Goal: Transaction & Acquisition: Purchase product/service

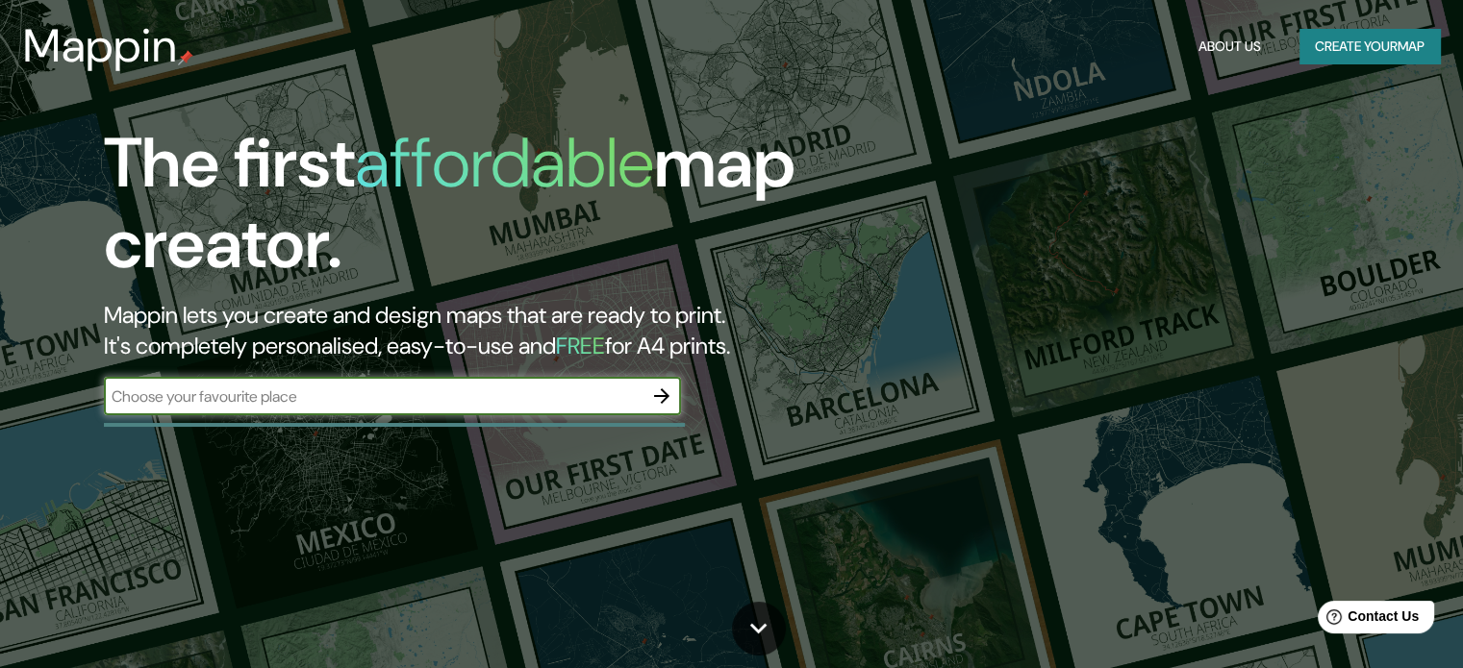
click at [1363, 55] on button "Create your map" at bounding box center [1369, 47] width 140 height 36
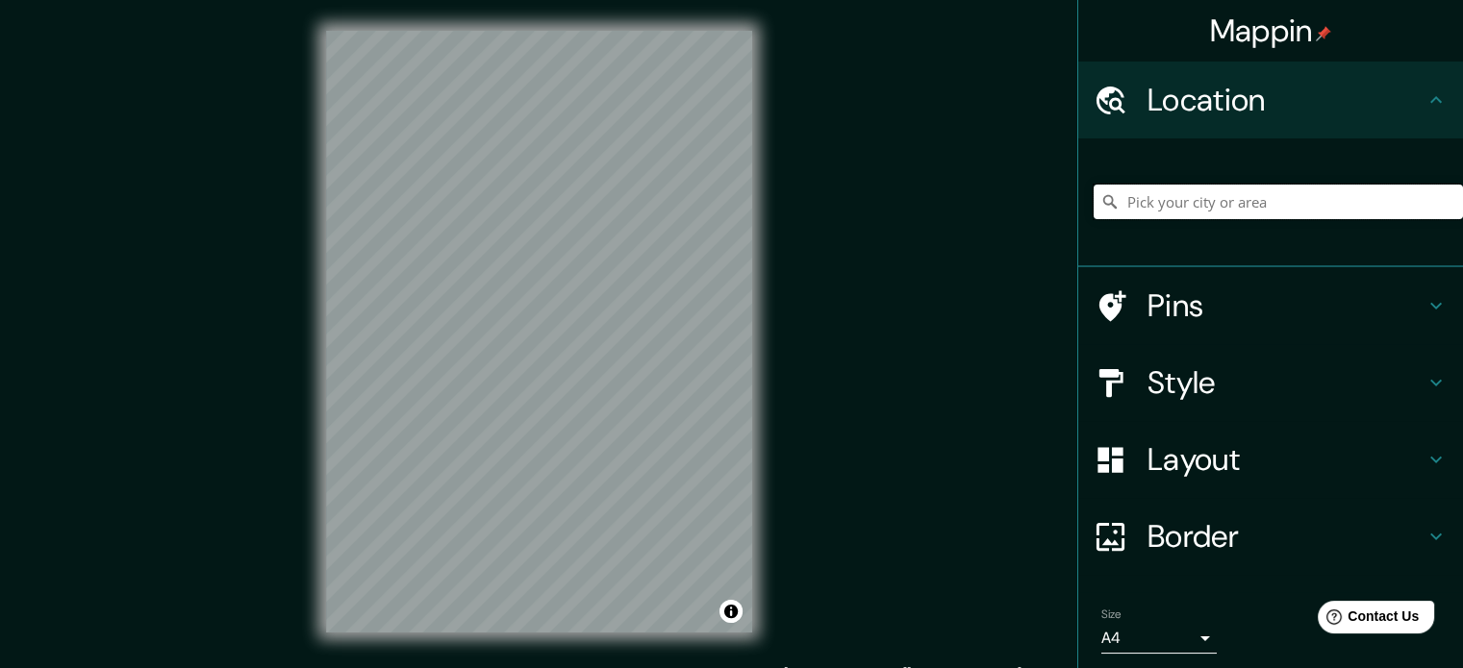
click at [1220, 200] on input "Pick your city or area" at bounding box center [1277, 202] width 369 height 35
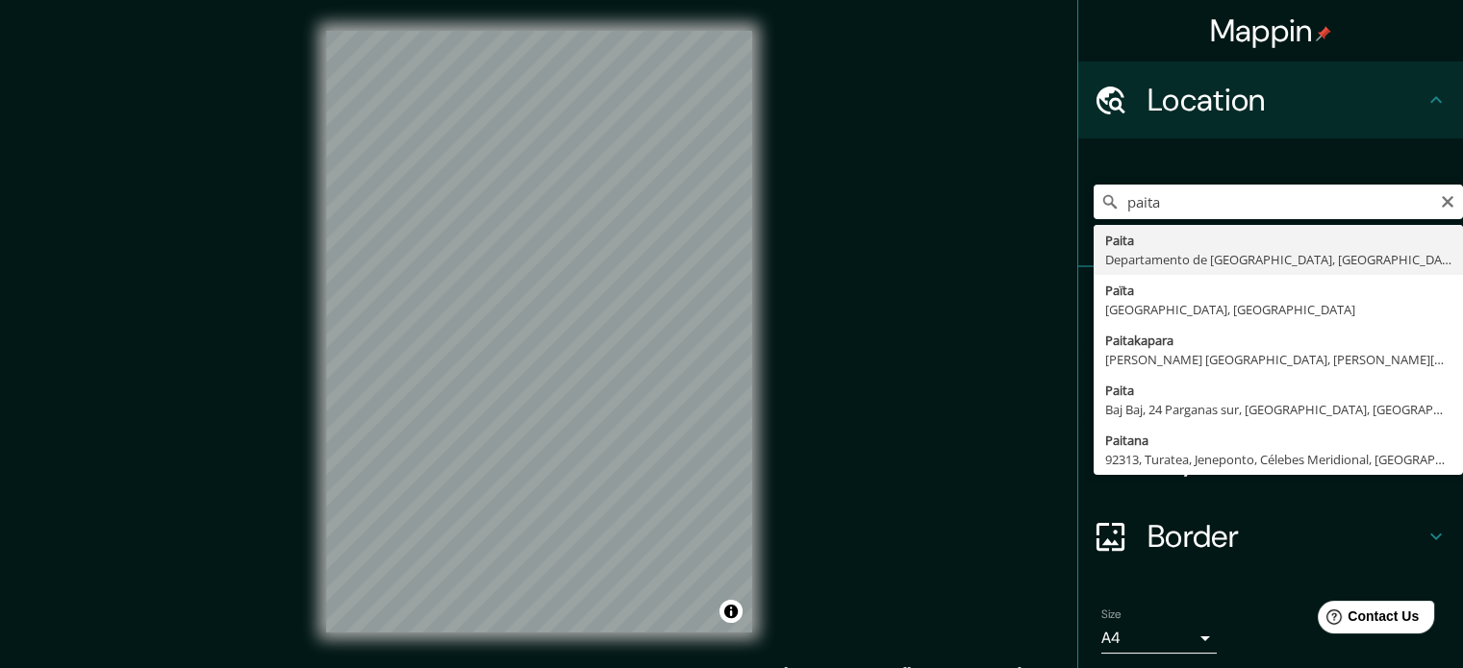
type input "Paita, [GEOGRAPHIC_DATA], [GEOGRAPHIC_DATA]"
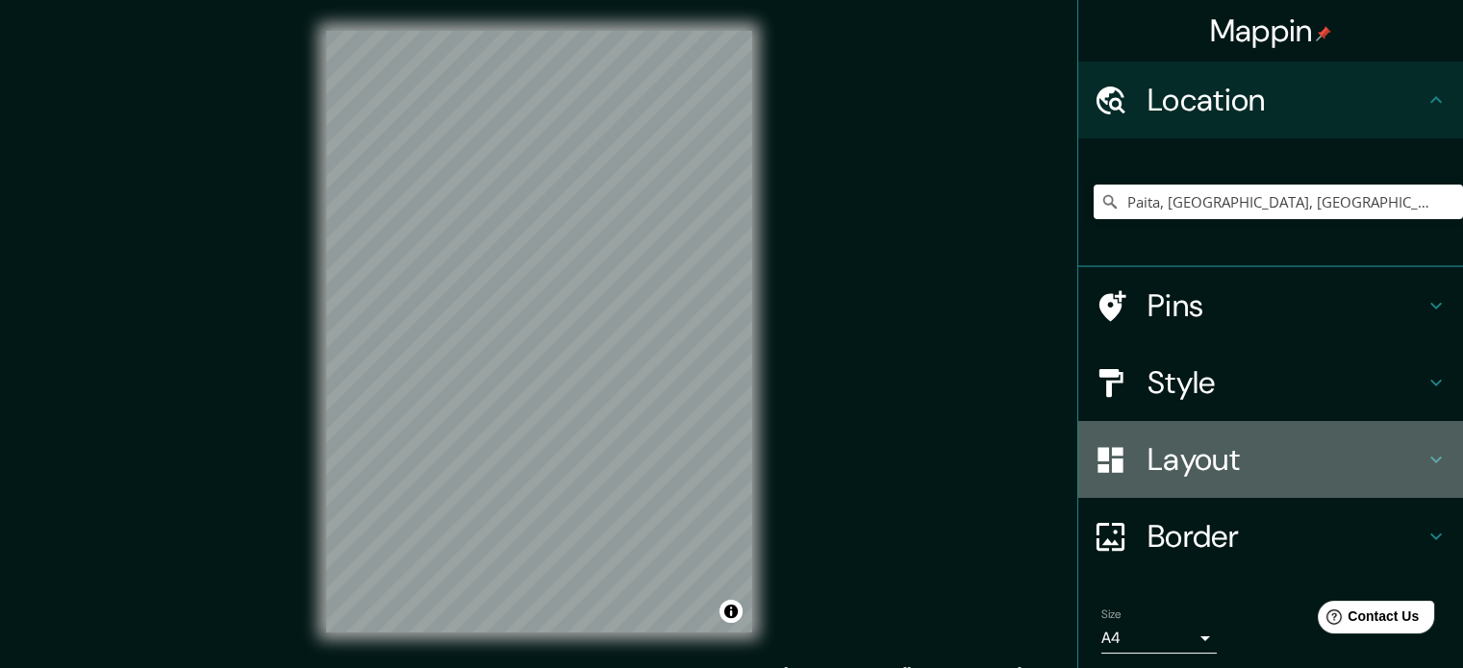
click at [1186, 477] on h4 "Layout" at bounding box center [1285, 459] width 277 height 38
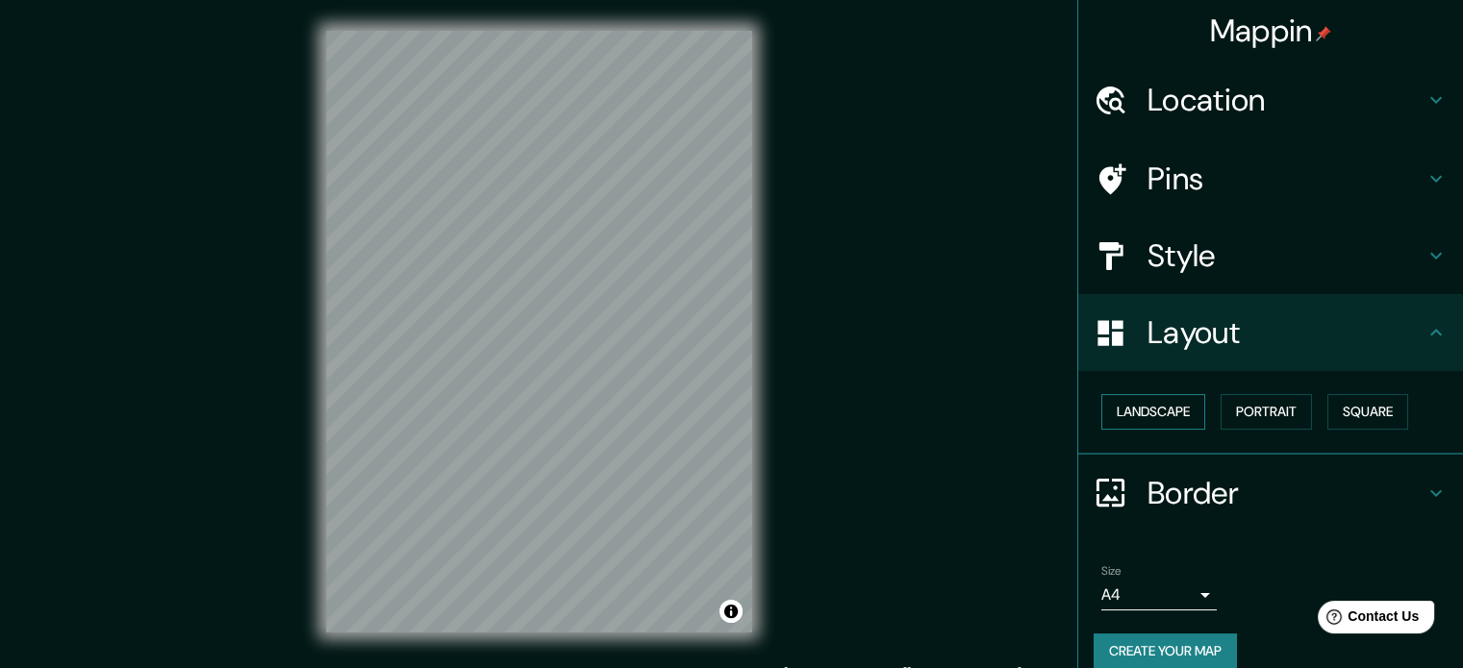
click at [1129, 411] on button "Landscape" at bounding box center [1153, 412] width 104 height 36
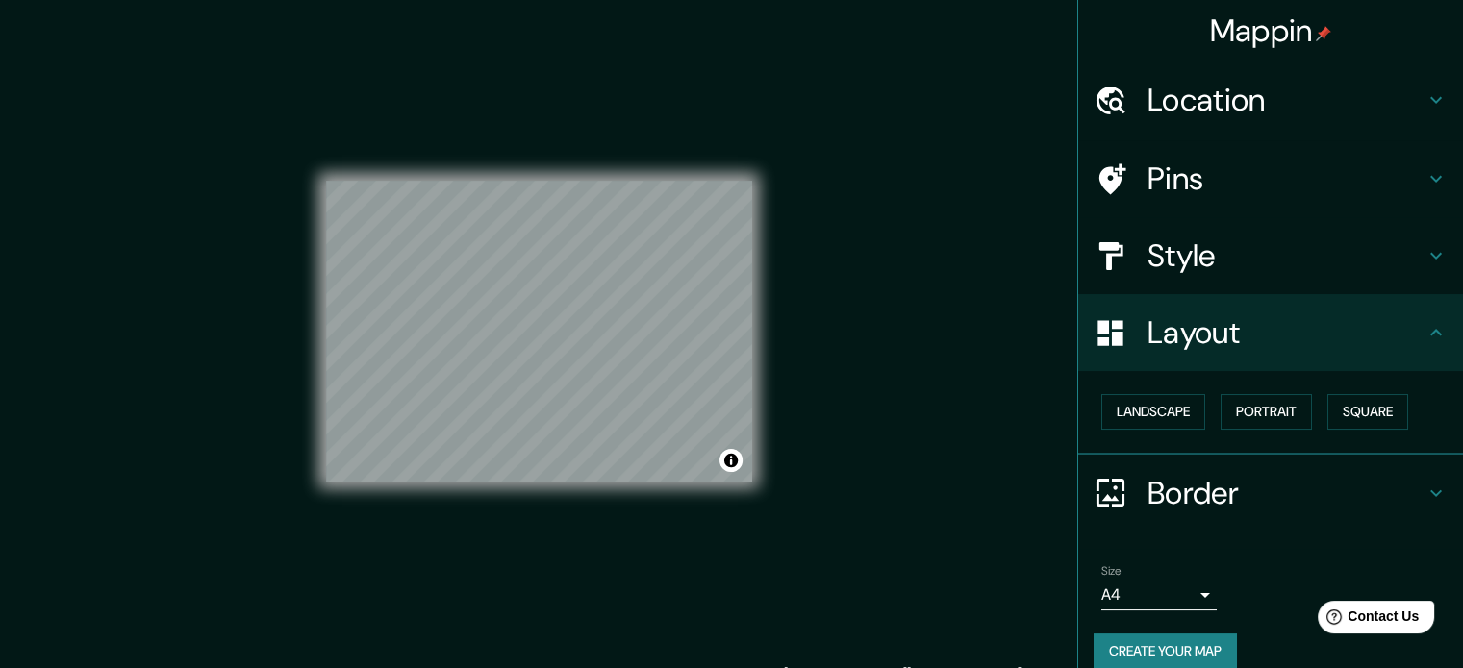
click at [1213, 107] on h4 "Location" at bounding box center [1285, 100] width 277 height 38
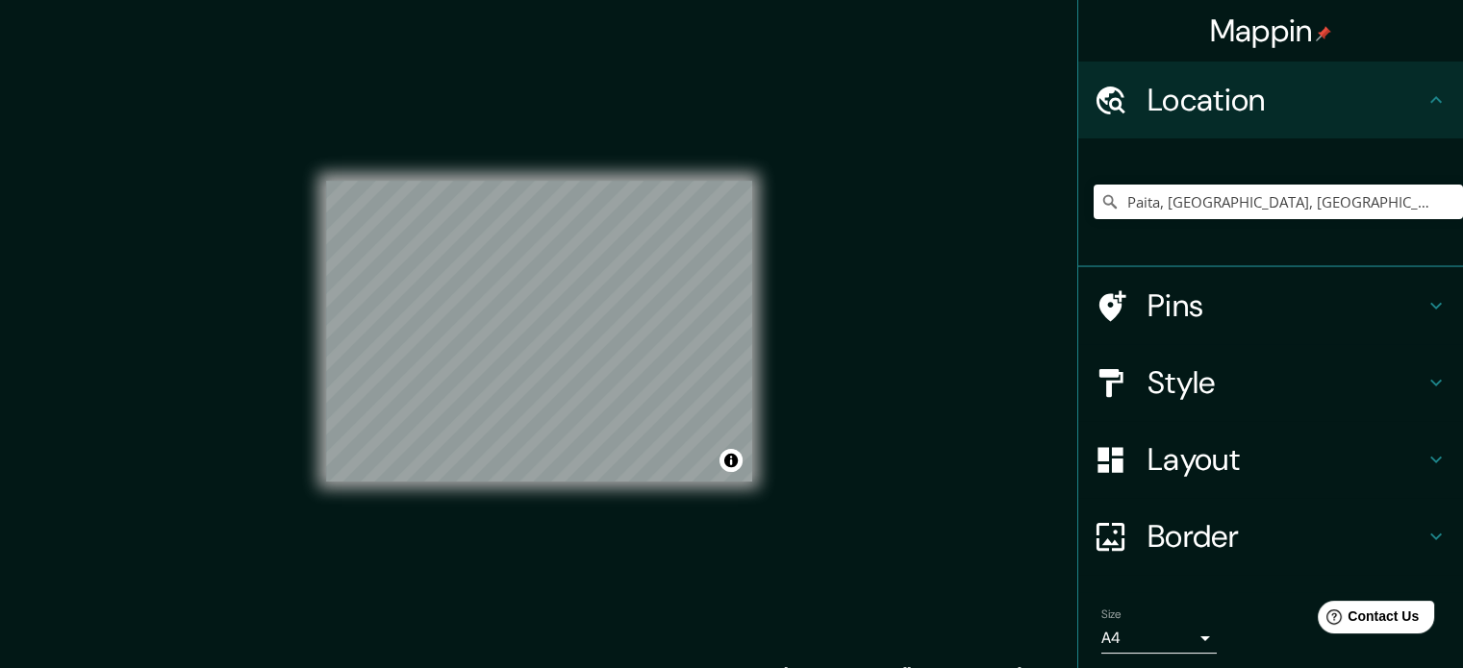
click at [1188, 311] on h4 "Pins" at bounding box center [1285, 306] width 277 height 38
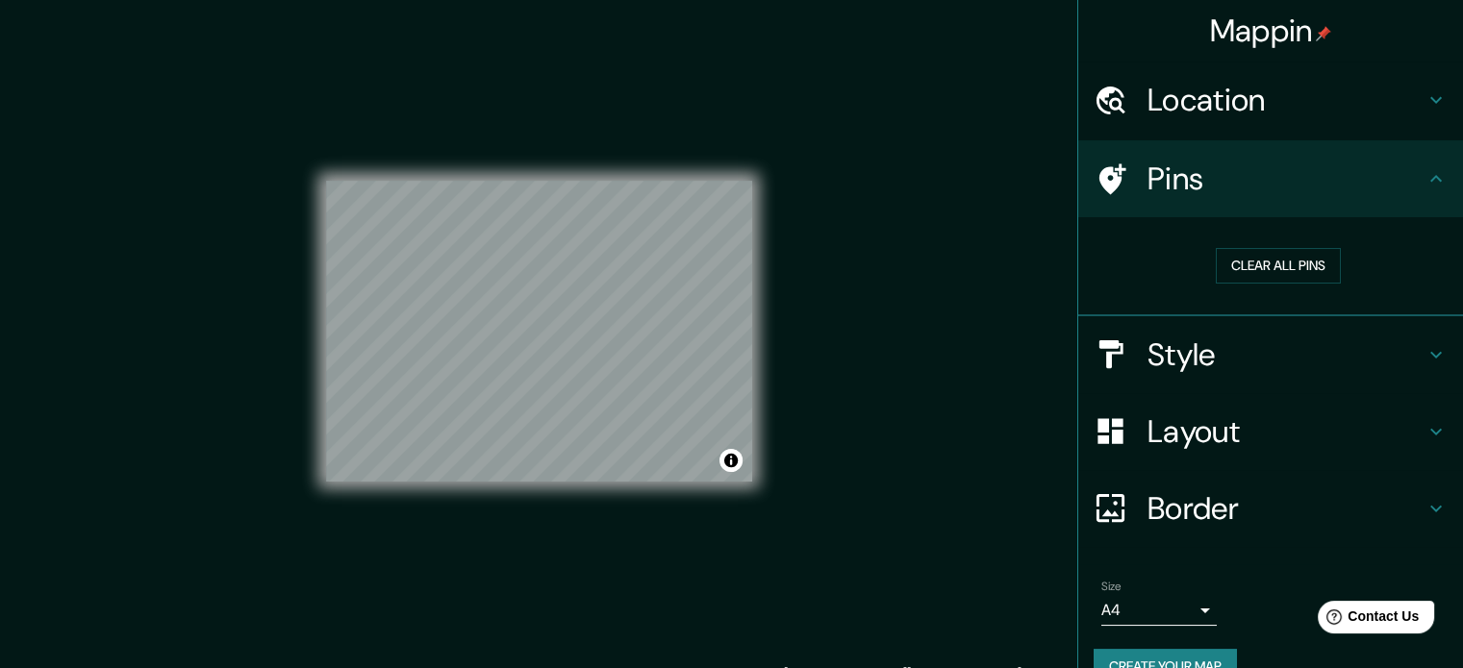
click at [1150, 355] on h4 "Style" at bounding box center [1285, 355] width 277 height 38
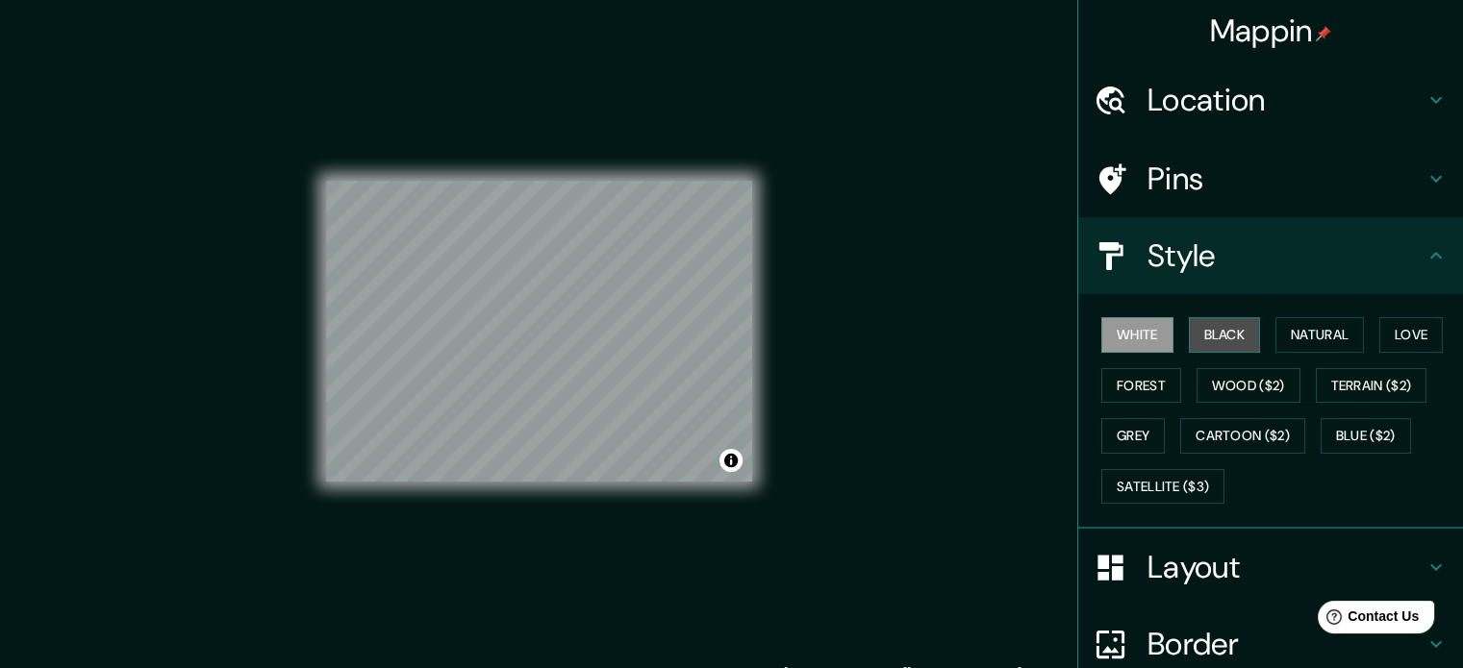
click at [1194, 325] on button "Black" at bounding box center [1225, 335] width 72 height 36
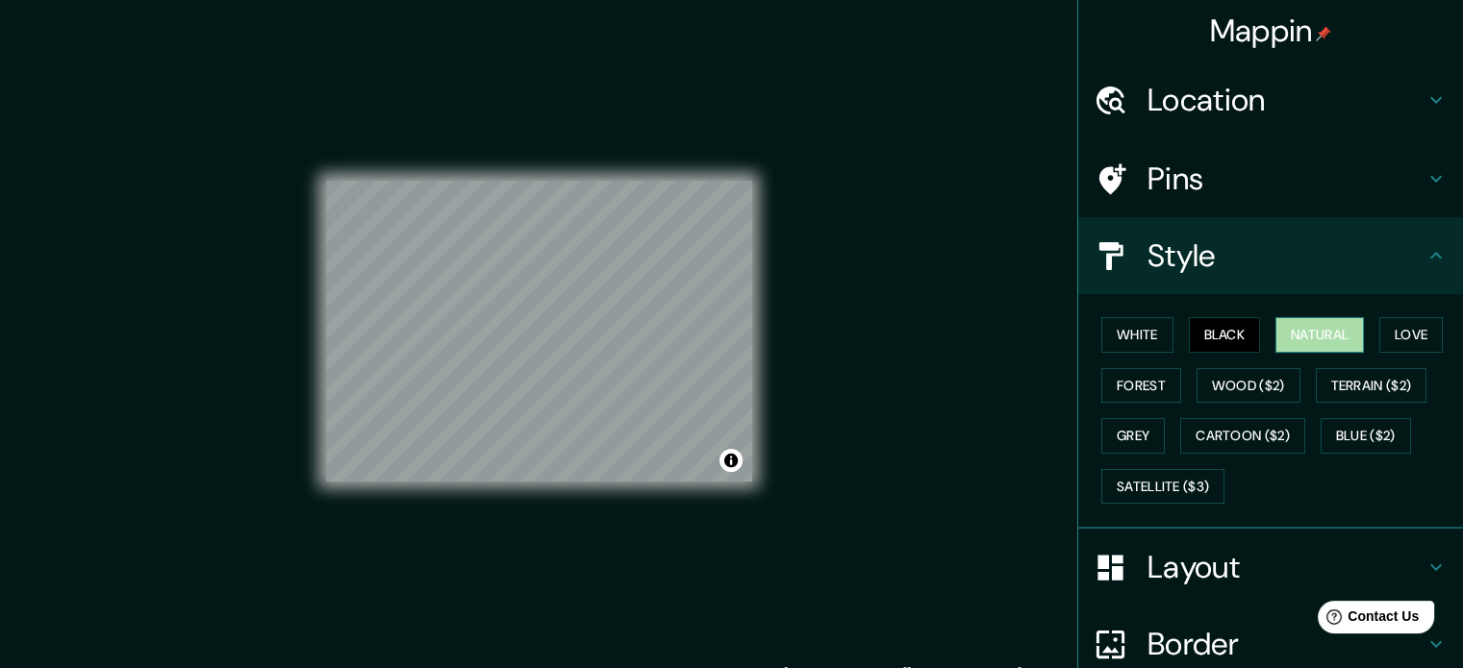
click at [1314, 324] on button "Natural" at bounding box center [1319, 335] width 88 height 36
click at [1381, 319] on button "Love" at bounding box center [1410, 335] width 63 height 36
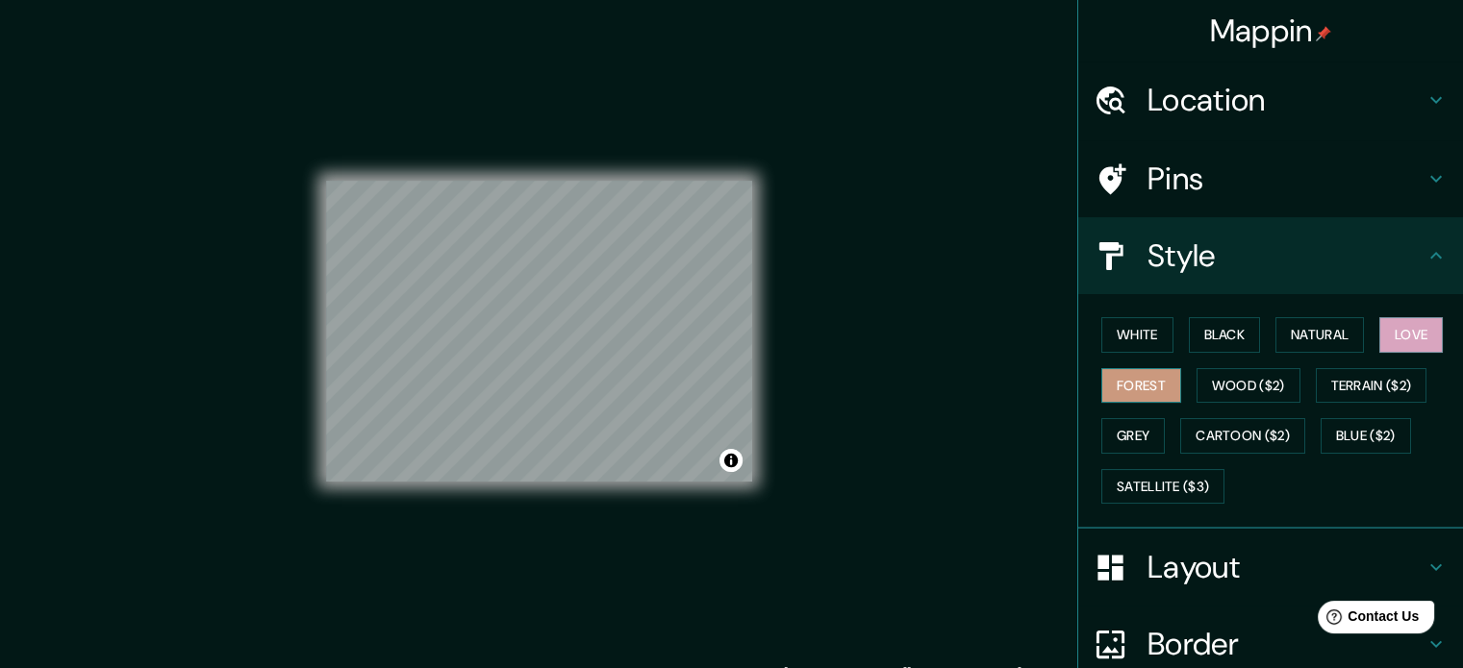
click at [1116, 369] on button "Forest" at bounding box center [1141, 386] width 80 height 36
click at [1111, 430] on button "Grey" at bounding box center [1132, 436] width 63 height 36
click at [1246, 457] on div "White Black Natural Love Forest Wood ($2) Terrain ($2) Grey Cartoon ($2) Blue (…" at bounding box center [1277, 411] width 369 height 202
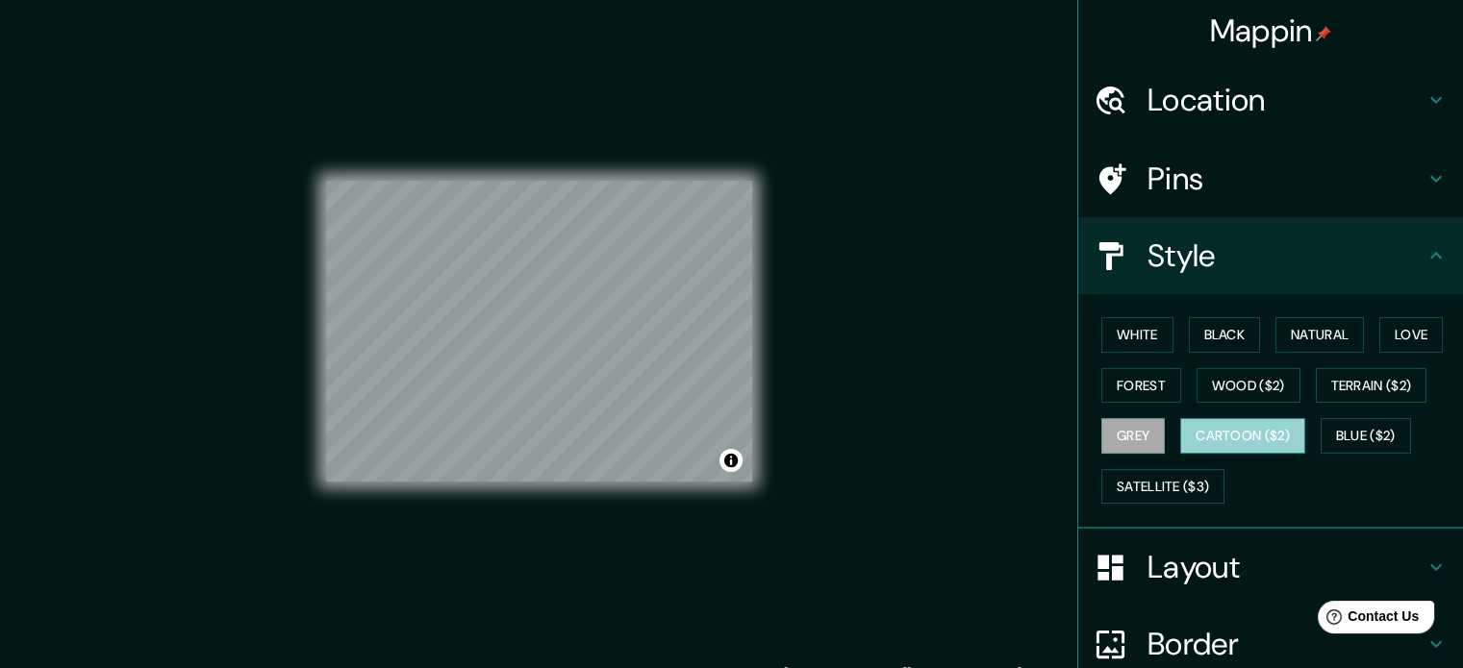
click at [1246, 438] on button "Cartoon ($2)" at bounding box center [1242, 436] width 125 height 36
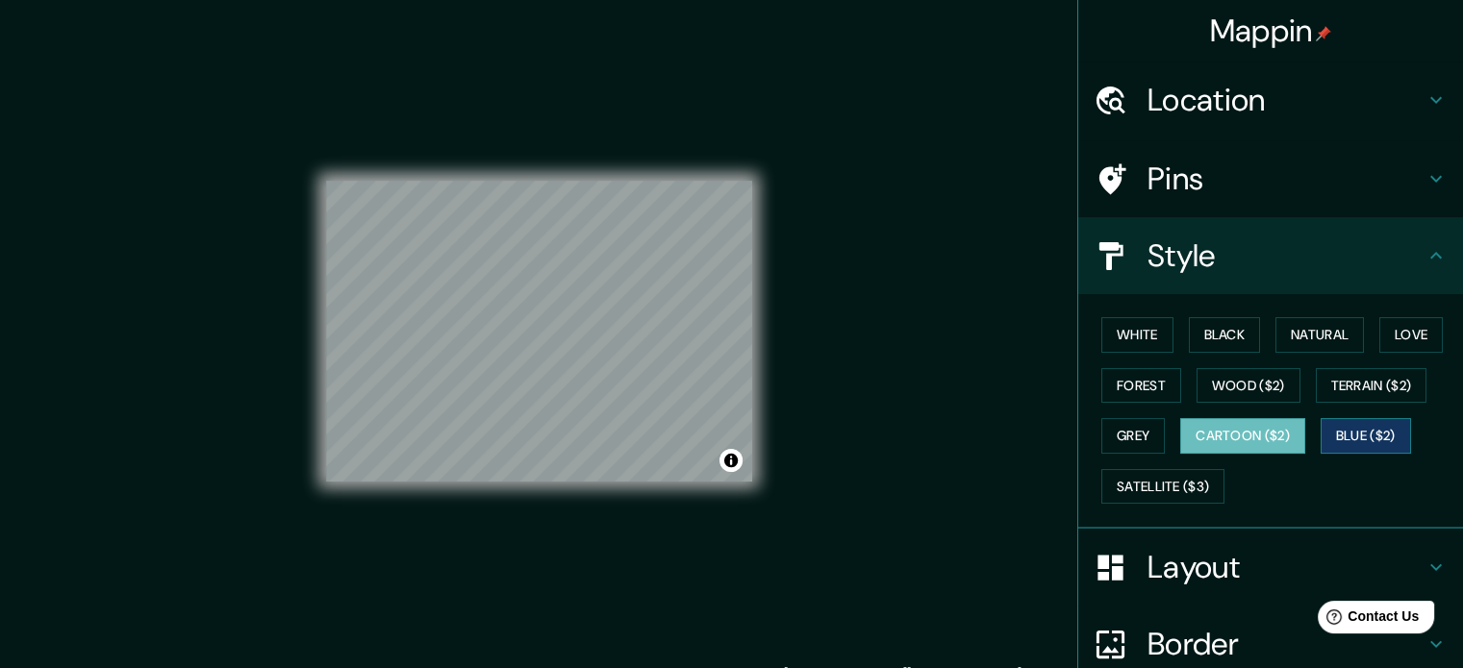
click at [1359, 436] on button "Blue ($2)" at bounding box center [1365, 436] width 90 height 36
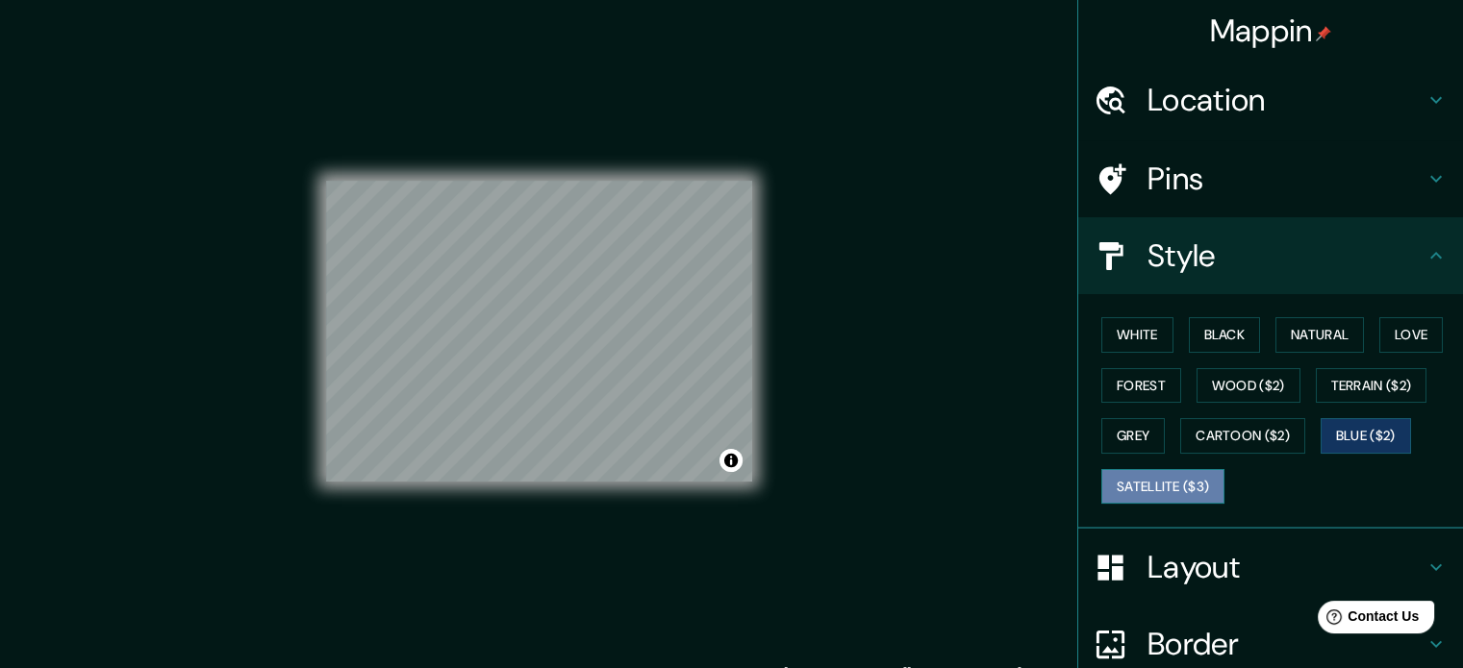
click at [1142, 490] on button "Satellite ($3)" at bounding box center [1162, 487] width 123 height 36
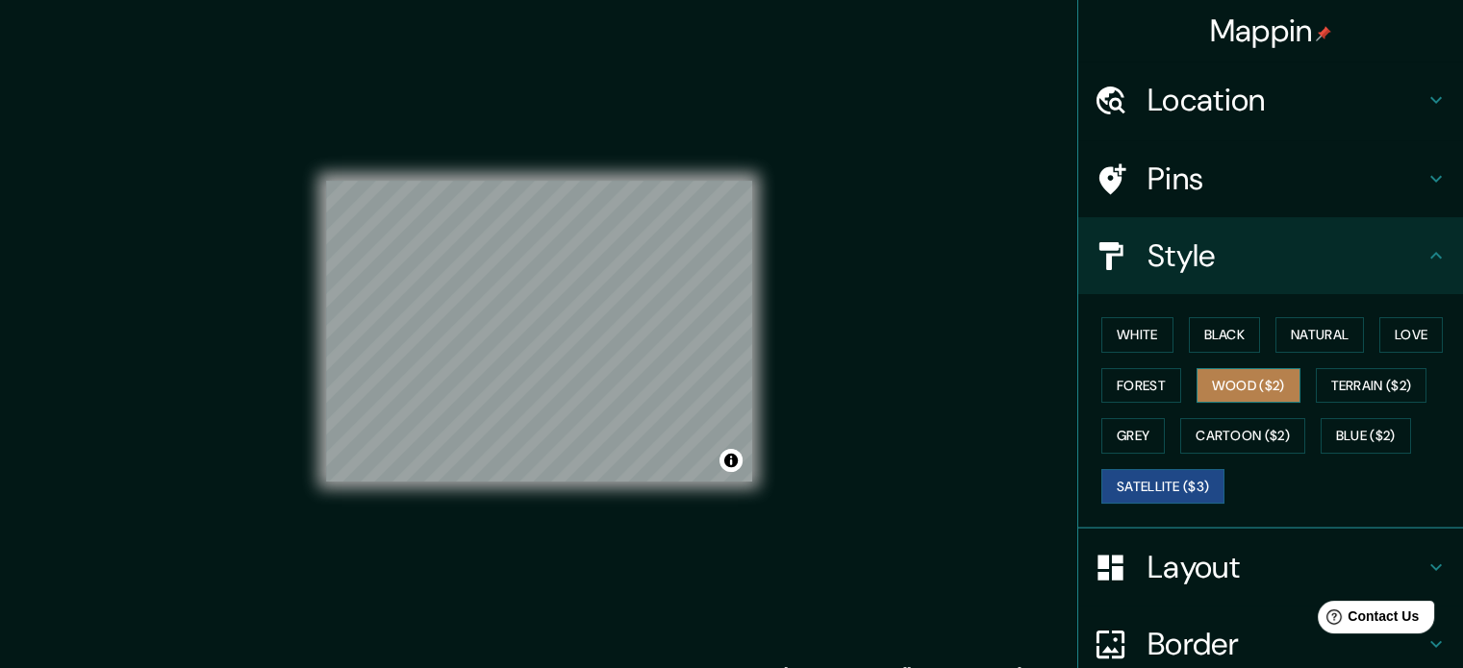
click at [1239, 375] on button "Wood ($2)" at bounding box center [1248, 386] width 104 height 36
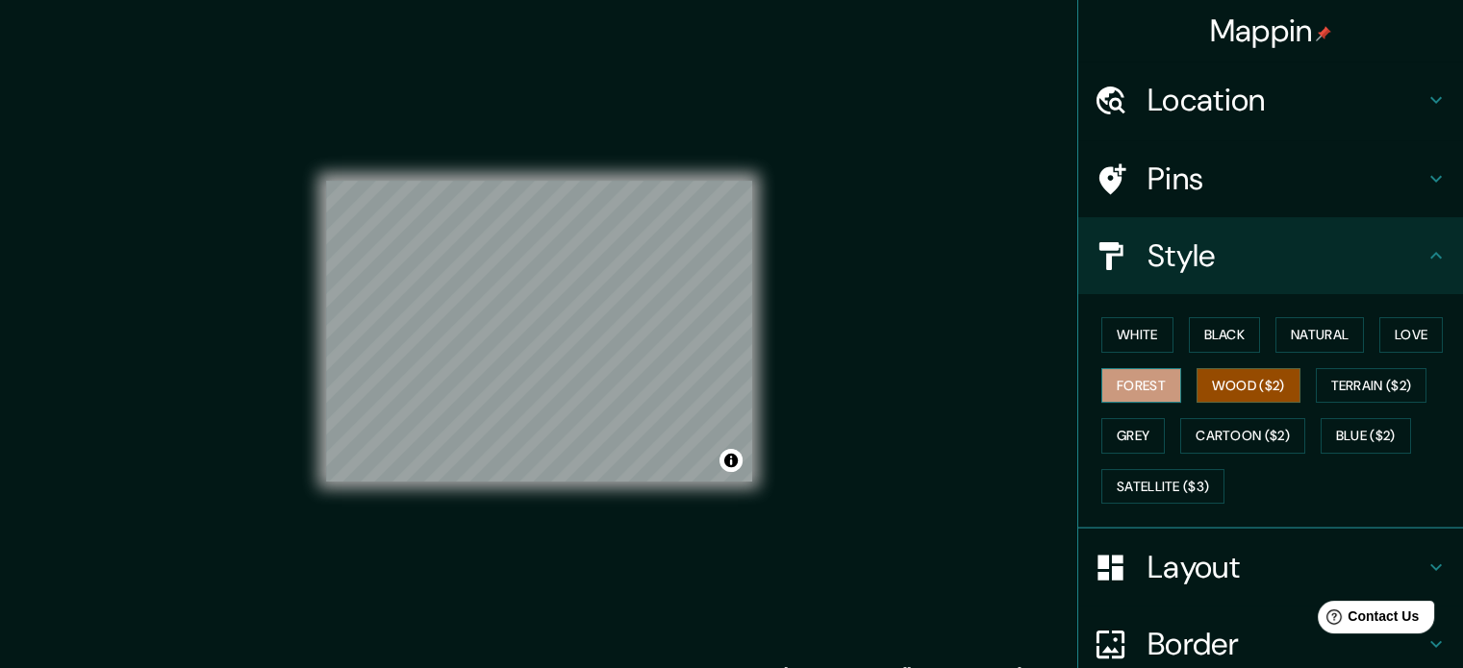
click at [1126, 386] on button "Forest" at bounding box center [1141, 386] width 80 height 36
